Goal: Check status: Check status

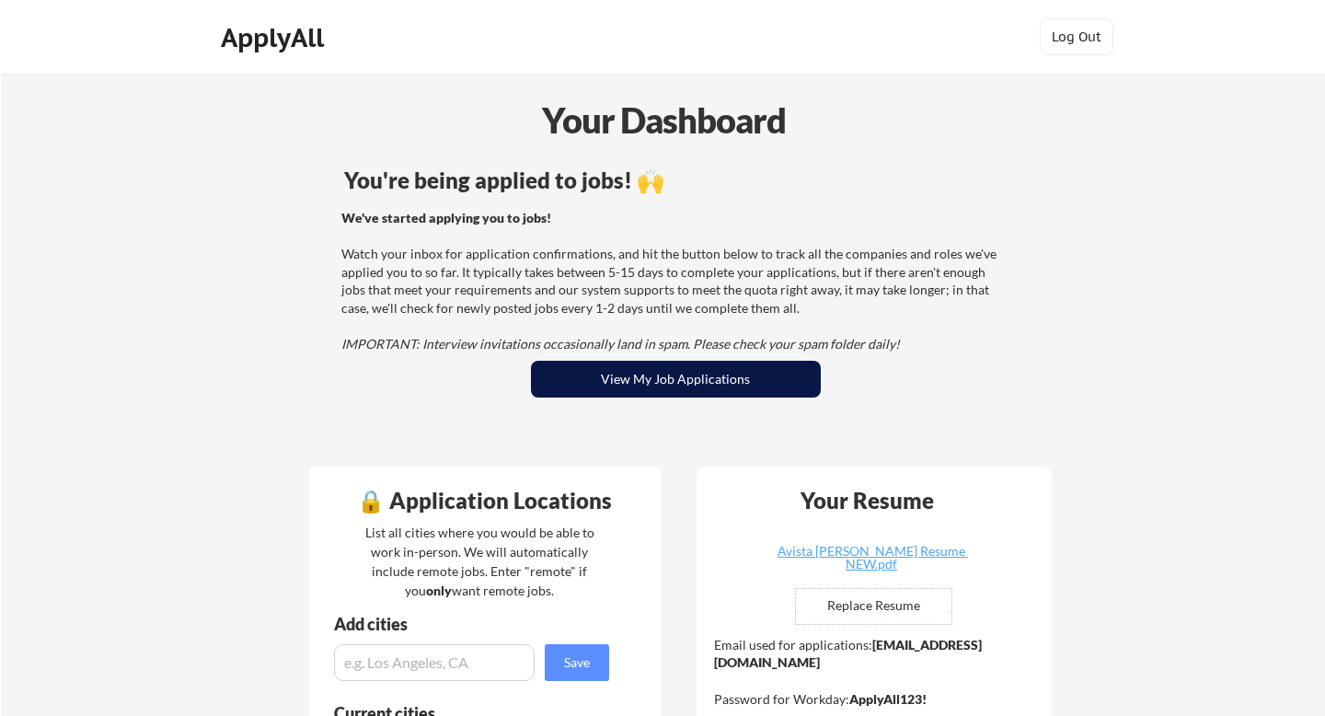
click at [731, 383] on button "View My Job Applications" at bounding box center [676, 379] width 290 height 37
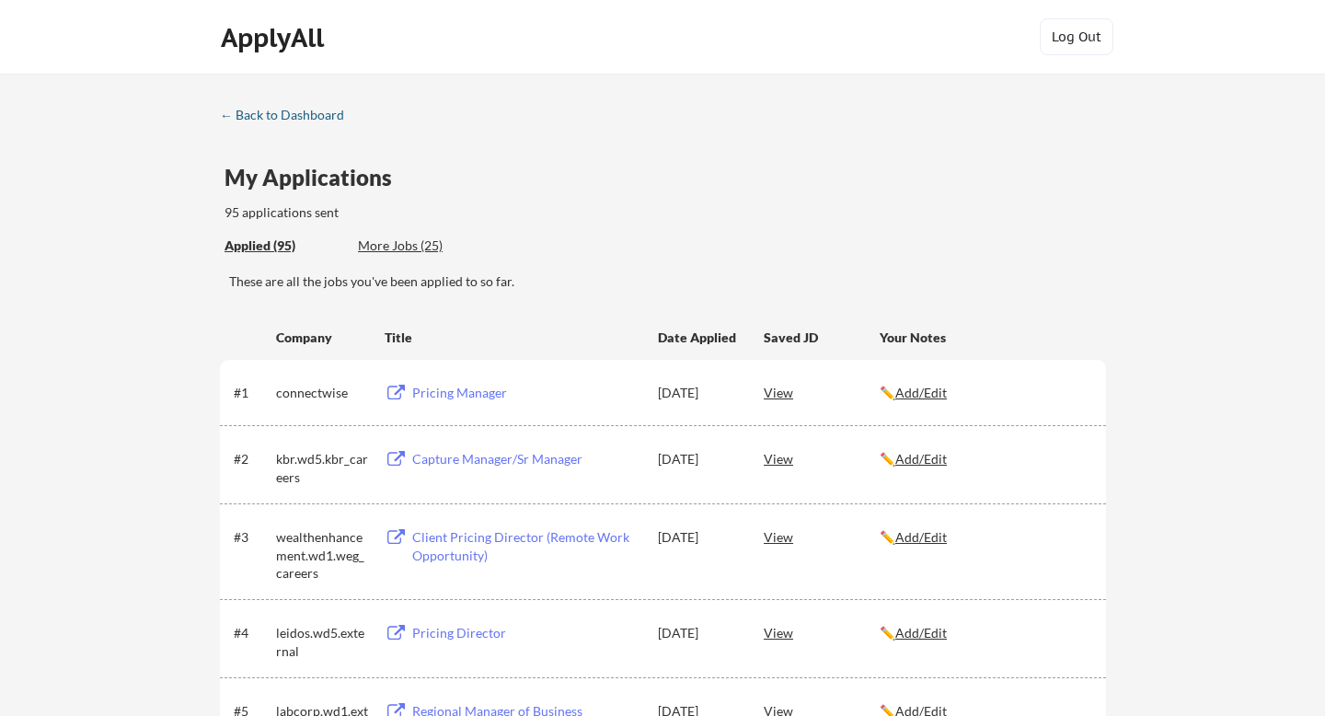
click at [259, 112] on div "← Back to Dashboard" at bounding box center [289, 115] width 138 height 13
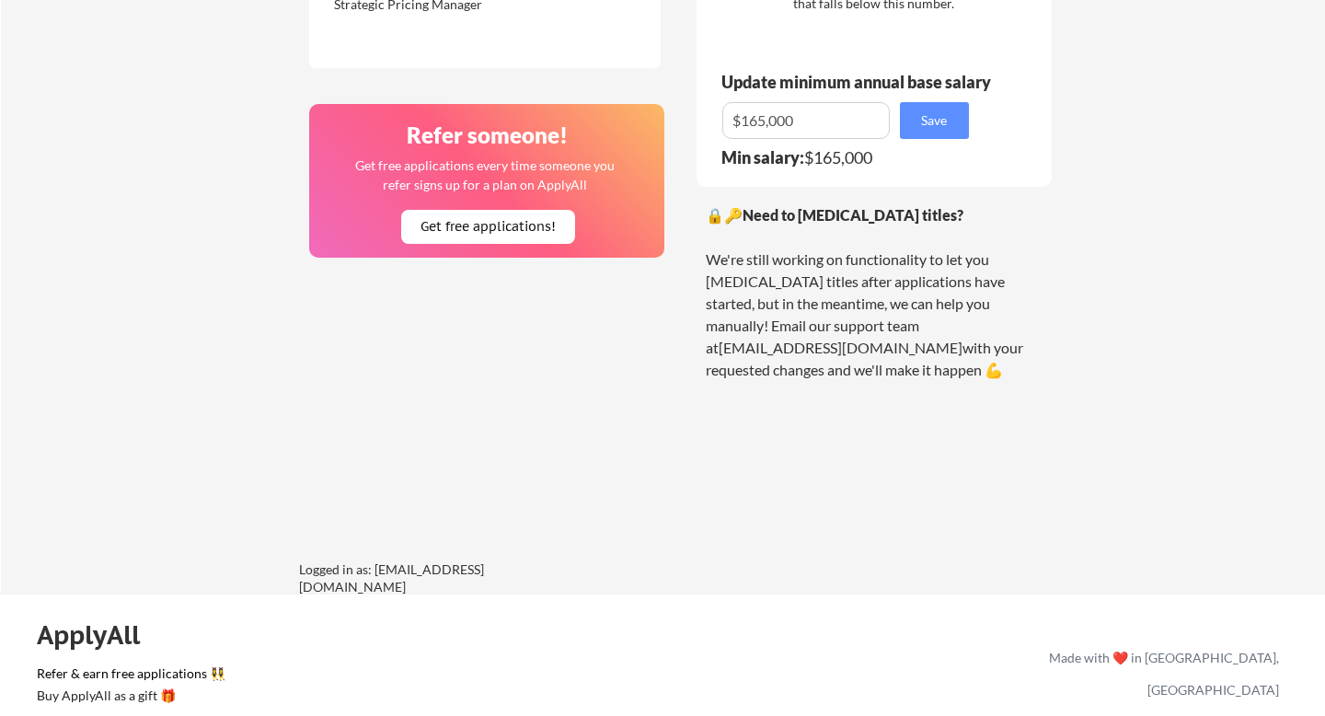
scroll to position [1388, 0]
click at [798, 116] on input "input" at bounding box center [807, 119] width 168 height 37
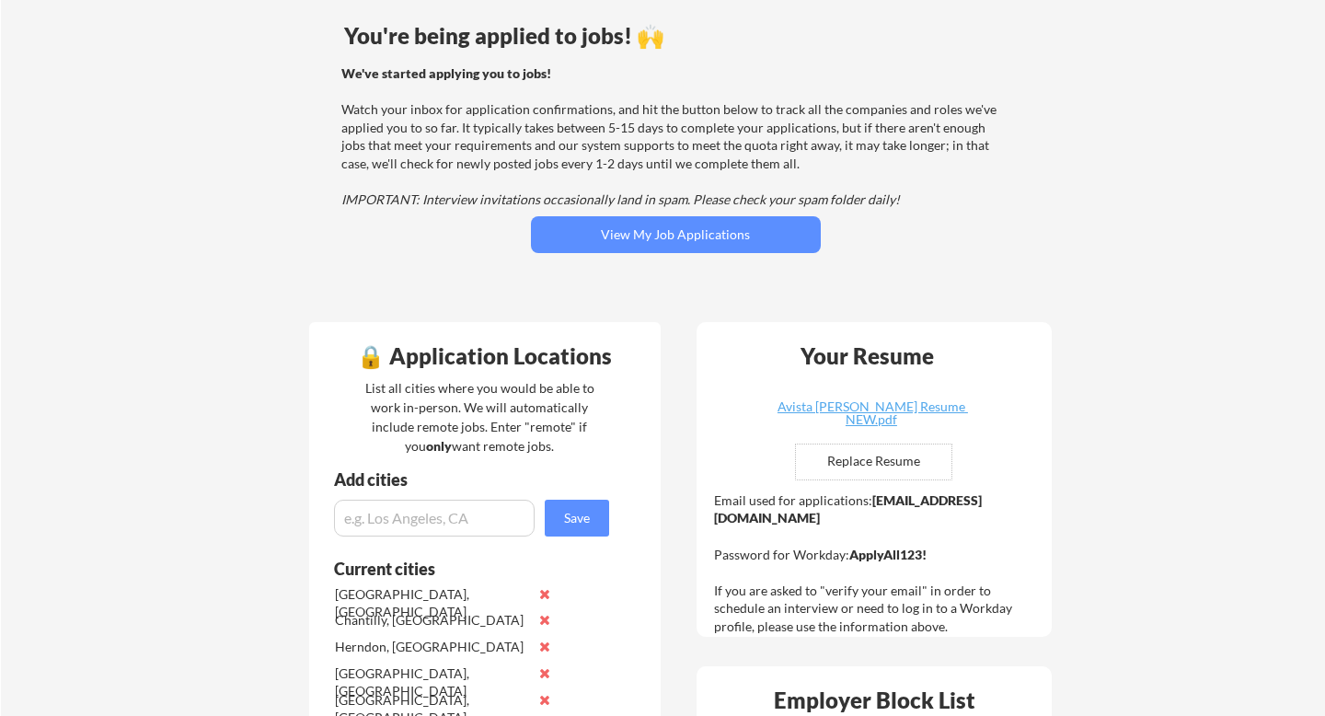
scroll to position [0, 0]
